Goal: Task Accomplishment & Management: Use online tool/utility

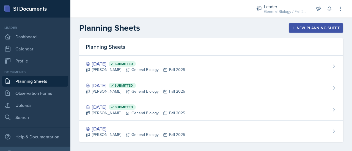
click at [301, 27] on div "New Planning Sheet" at bounding box center [315, 28] width 47 height 4
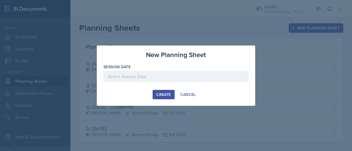
click at [162, 95] on div "Create" at bounding box center [163, 95] width 15 height 4
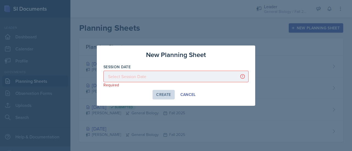
click at [159, 84] on p "Required" at bounding box center [175, 84] width 145 height 5
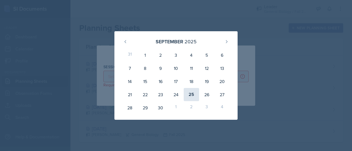
click at [191, 97] on div "25" at bounding box center [191, 94] width 15 height 13
type input "[DATE]"
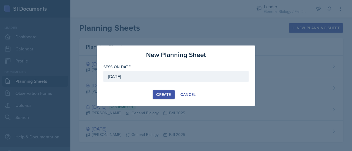
click at [167, 96] on div "Create" at bounding box center [163, 95] width 15 height 4
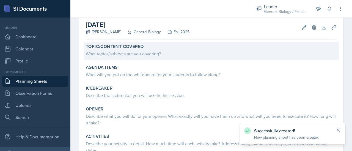
scroll to position [28, 0]
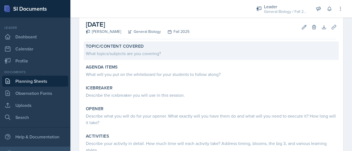
click at [155, 59] on div "Topic/Content Covered What topics/subjects are you covering?" at bounding box center [211, 50] width 255 height 19
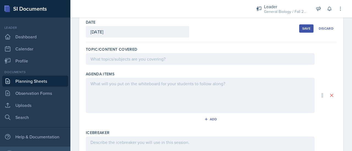
scroll to position [26, 0]
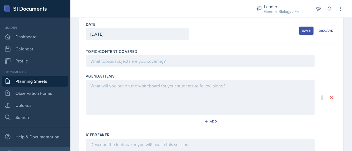
click at [145, 64] on div at bounding box center [200, 62] width 229 height 12
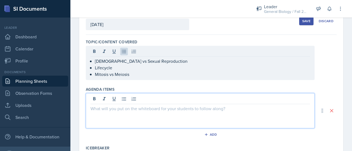
click at [108, 99] on div at bounding box center [200, 110] width 229 height 35
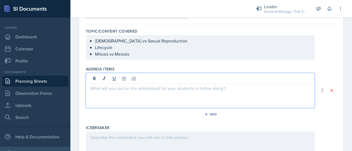
scroll to position [46, 0]
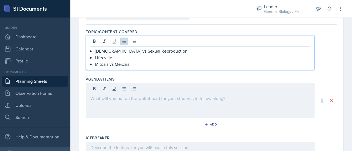
click at [96, 54] on p "Lifecycle" at bounding box center [202, 57] width 215 height 7
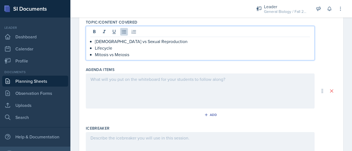
click at [95, 45] on p "Lifecycle" at bounding box center [202, 48] width 215 height 7
click at [132, 85] on div at bounding box center [200, 91] width 229 height 35
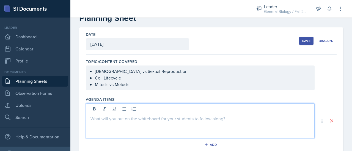
scroll to position [15, 0]
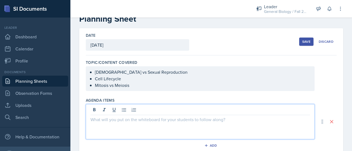
click at [95, 79] on p "Cell Lifecycle" at bounding box center [202, 79] width 215 height 7
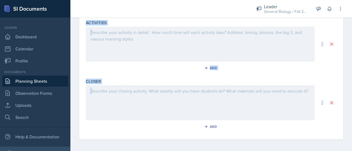
scroll to position [258, 0]
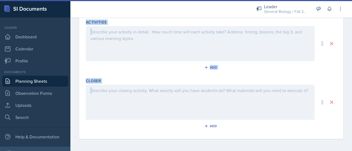
drag, startPoint x: 85, startPoint y: 99, endPoint x: 135, endPoint y: 121, distance: 54.5
copy div "Agenda items Add Icebreaker Opener Activities Add Closer"
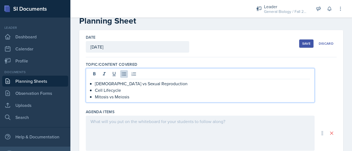
click at [95, 81] on p "[DEMOGRAPHIC_DATA] vs Sexual Reproduction" at bounding box center [202, 84] width 215 height 7
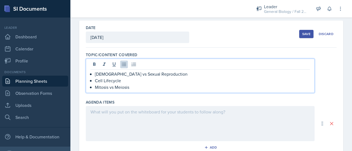
drag, startPoint x: 95, startPoint y: 73, endPoint x: 130, endPoint y: 88, distance: 38.0
click at [130, 88] on ul "[DEMOGRAPHIC_DATA] vs Sexual Reproduction Cell Lifecycle Mitosis vs Meiosis" at bounding box center [202, 81] width 215 height 20
copy ul "[DEMOGRAPHIC_DATA] vs Sexual Reproduction Cell Lifecycle Mitosis vs Meiosis"
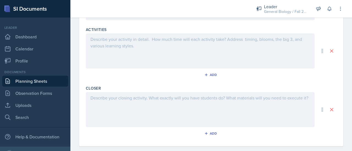
scroll to position [253, 0]
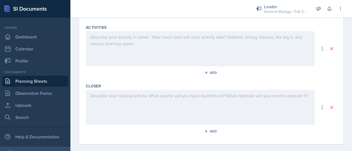
drag, startPoint x: 131, startPoint y: 100, endPoint x: 110, endPoint y: 107, distance: 22.9
click at [110, 107] on div at bounding box center [200, 107] width 229 height 35
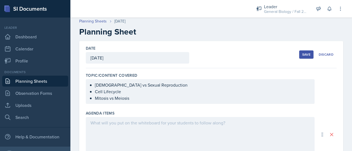
scroll to position [0, 0]
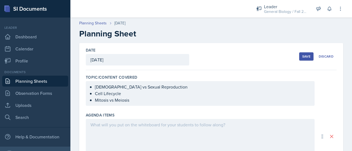
click at [143, 97] on ul "[DEMOGRAPHIC_DATA] vs Sexual Reproduction Cell Lifecycle Mitosis vs Meiosis" at bounding box center [202, 94] width 215 height 20
